Goal: Book appointment/travel/reservation

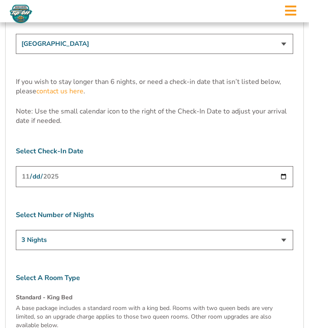
scroll to position [2518, 0]
click at [74, 166] on input "[DATE]" at bounding box center [154, 176] width 277 height 21
click at [283, 166] on input "[DATE]" at bounding box center [154, 176] width 277 height 21
click at [210, 229] on select "3 Nights 4 Nights 5 Nights 6 Nights" at bounding box center [154, 239] width 277 height 20
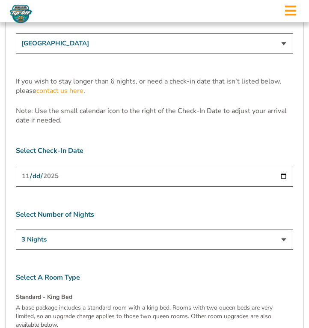
click at [104, 229] on select "3 Nights 4 Nights 5 Nights 6 Nights" at bounding box center [154, 239] width 277 height 20
select select "4 Nights"
click at [16, 229] on select "3 Nights 4 Nights 5 Nights 6 Nights" at bounding box center [154, 239] width 277 height 20
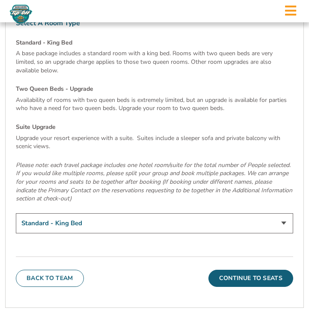
scroll to position [2773, 0]
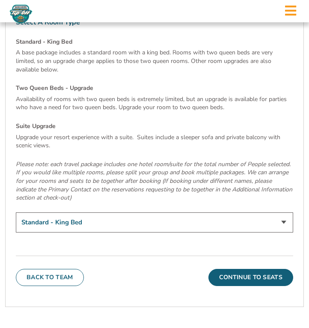
click at [204, 212] on select "Standard - King Bed Two Queen Beds - Upgrade (+$15 per night) Suite Upgrade (+$…" at bounding box center [154, 222] width 277 height 20
select select "Two Queen Beds - Upgrade"
click at [16, 212] on select "Standard - King Bed Two Queen Beds - Upgrade (+$15 per night) Suite Upgrade (+$…" at bounding box center [154, 222] width 277 height 20
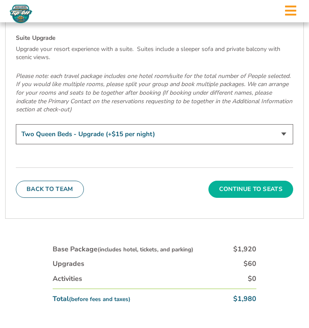
scroll to position [2873, 0]
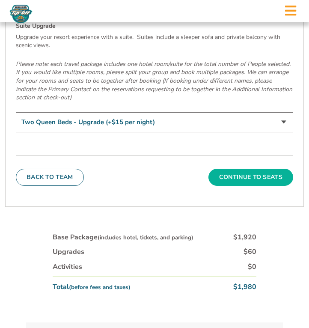
click at [258, 169] on button "Continue To Seats" at bounding box center [250, 177] width 85 height 17
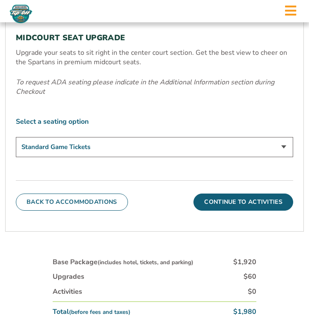
scroll to position [352, 0]
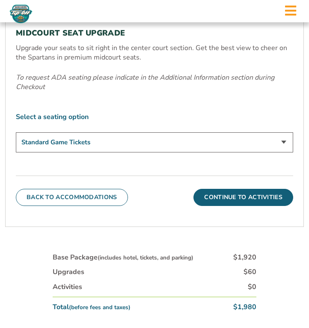
click at [258, 143] on select "Standard Game Tickets Midcourt Seat Upgrade (+$140 per person)" at bounding box center [154, 142] width 277 height 20
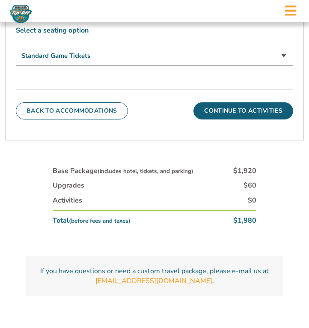
scroll to position [424, 0]
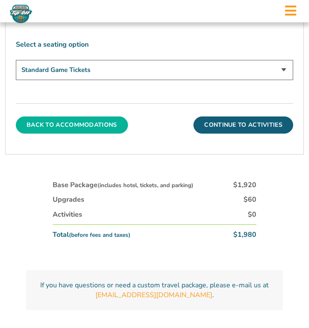
click at [110, 122] on button "Back To Accommodations" at bounding box center [72, 124] width 112 height 17
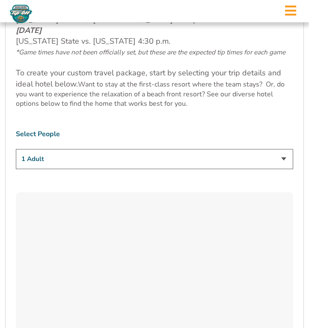
scroll to position [509, 0]
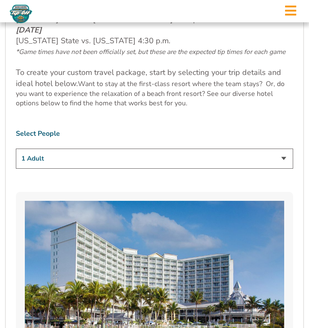
click at [162, 148] on select "1 Adult 2 Adults 3 Adults 4 Adults 2 Adults + 1 Child 2 Adults + 2 Children 2 A…" at bounding box center [154, 158] width 277 height 20
select select "2 Adults"
click at [16, 148] on select "1 Adult 2 Adults 3 Adults 4 Adults 2 Adults + 1 Child 2 Adults + 2 Children 2 A…" at bounding box center [154, 158] width 277 height 20
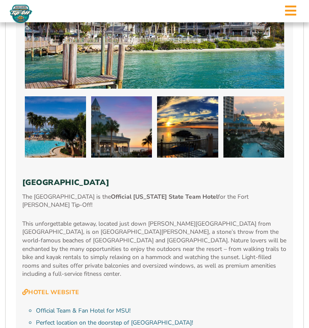
scroll to position [800, 0]
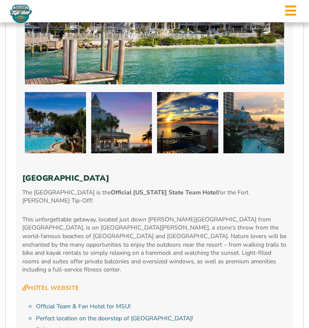
drag, startPoint x: 214, startPoint y: 167, endPoint x: 24, endPoint y: 172, distance: 190.4
click at [24, 174] on h3 "[GEOGRAPHIC_DATA]" at bounding box center [154, 178] width 264 height 9
copy h3 "[GEOGRAPHIC_DATA]"
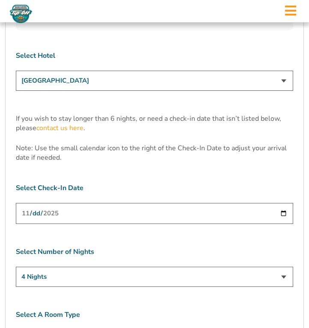
scroll to position [2484, 0]
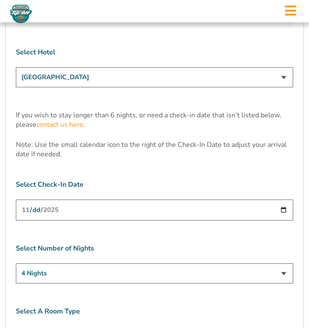
click at [226, 199] on input "[DATE]" at bounding box center [154, 209] width 277 height 21
click at [281, 199] on input "[DATE]" at bounding box center [154, 209] width 277 height 21
click at [96, 199] on input "[DATE]" at bounding box center [154, 209] width 277 height 21
click at [282, 199] on input "[DATE]" at bounding box center [154, 209] width 277 height 21
type input "[DATE]"
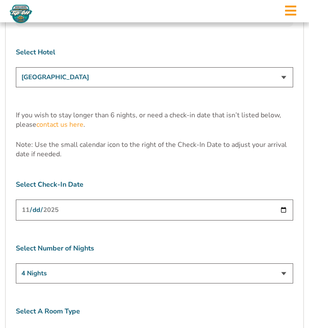
click at [87, 199] on input "[DATE]" at bounding box center [154, 209] width 277 height 21
click at [281, 199] on input "[DATE]" at bounding box center [154, 209] width 277 height 21
click at [95, 263] on select "3 Nights 4 Nights 5 Nights 6 Nights" at bounding box center [154, 273] width 277 height 20
select select "3 Nights"
click at [16, 263] on select "3 Nights 4 Nights 5 Nights 6 Nights" at bounding box center [154, 273] width 277 height 20
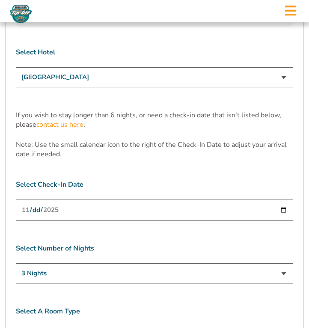
click at [147, 199] on input "[DATE]" at bounding box center [154, 209] width 277 height 21
click at [285, 199] on input "[DATE]" at bounding box center [154, 209] width 277 height 21
click at [158, 199] on input "date" at bounding box center [154, 209] width 277 height 21
click at [281, 199] on input "date" at bounding box center [154, 209] width 277 height 21
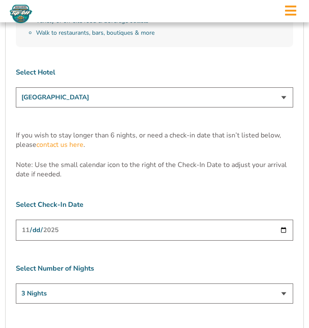
scroll to position [2461, 0]
